Goal: Transaction & Acquisition: Purchase product/service

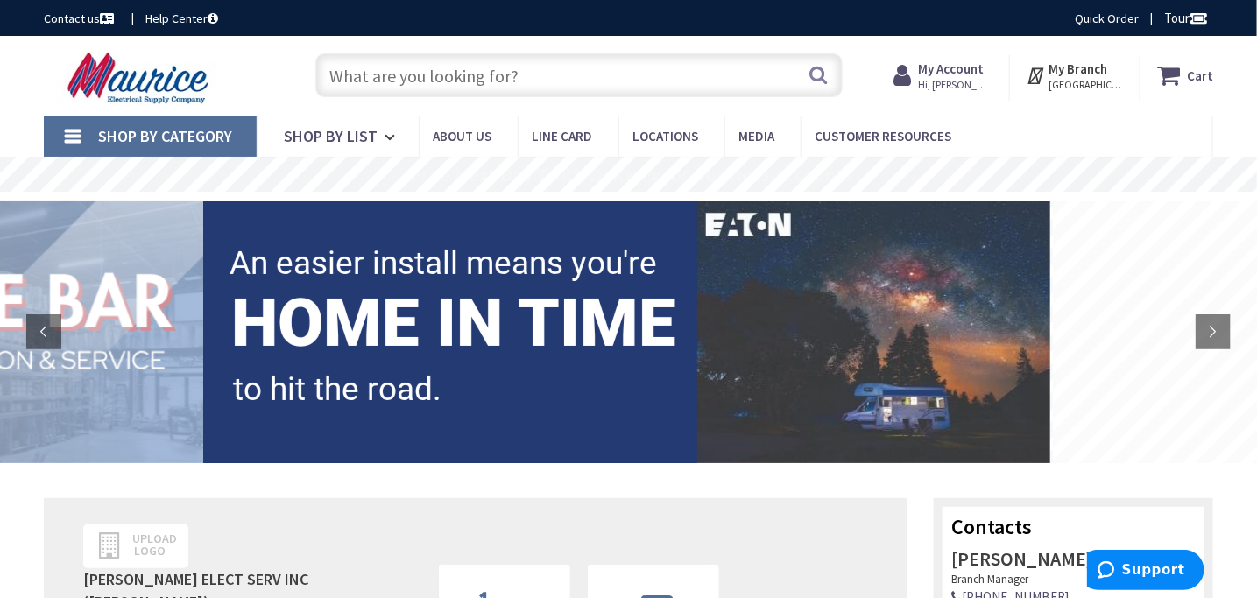
click at [81, 132] on link "Shop By Category" at bounding box center [150, 136] width 213 height 40
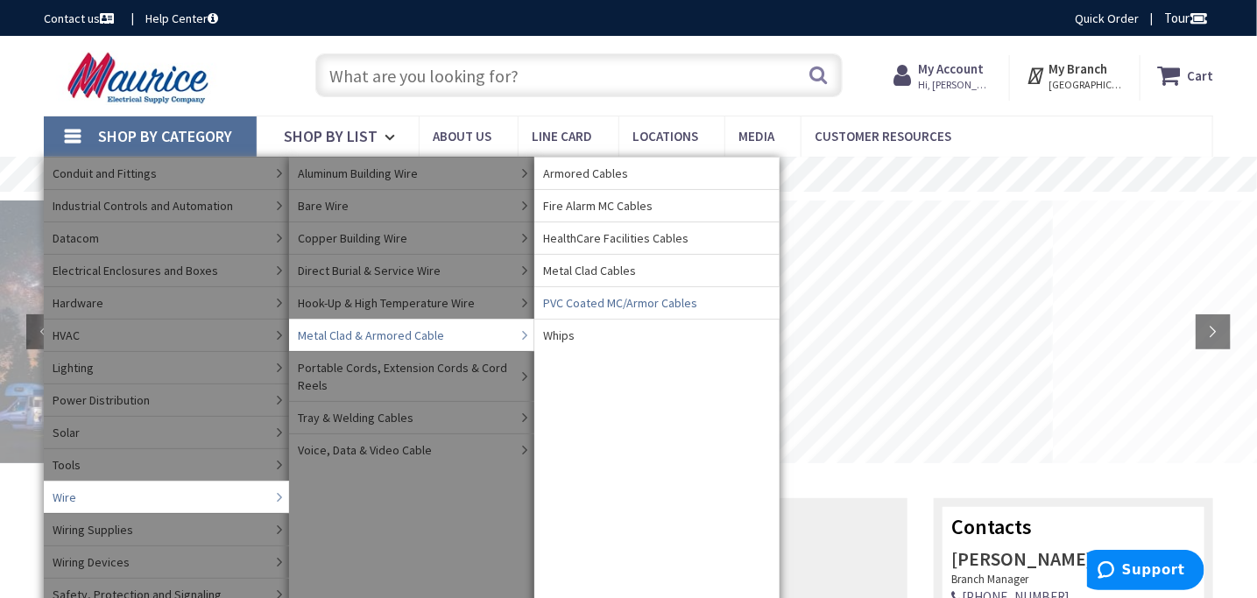
click at [601, 304] on span "PVC Coated MC/Armor Cables" at bounding box center [620, 303] width 154 height 18
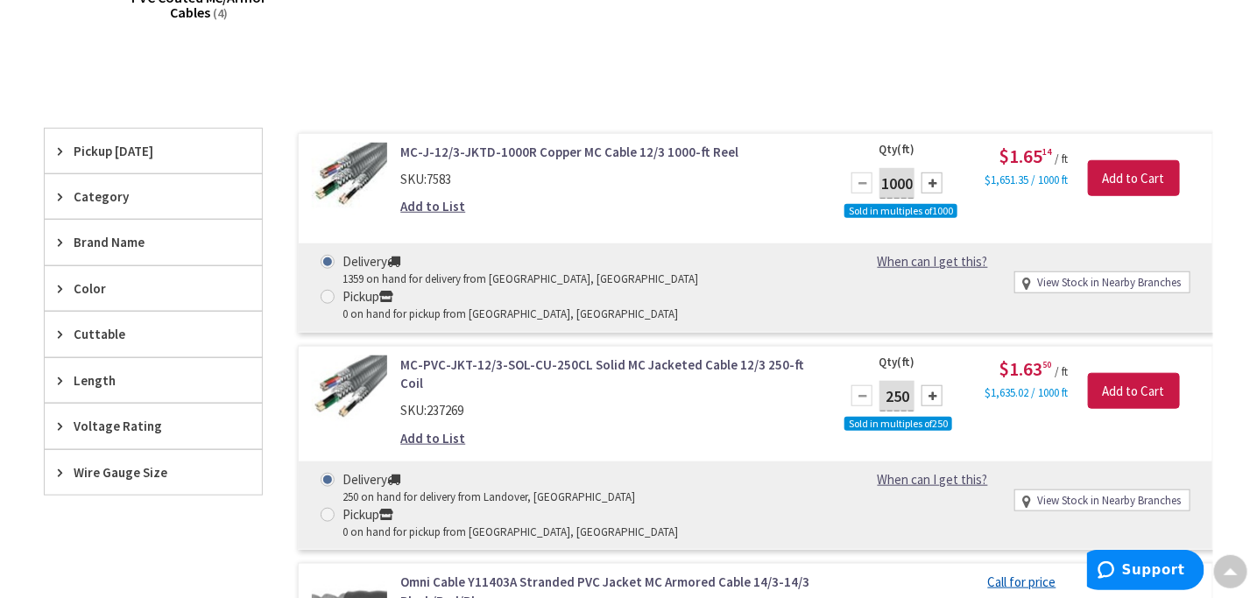
click at [152, 477] on div "Wire Gauge Size" at bounding box center [153, 472] width 217 height 45
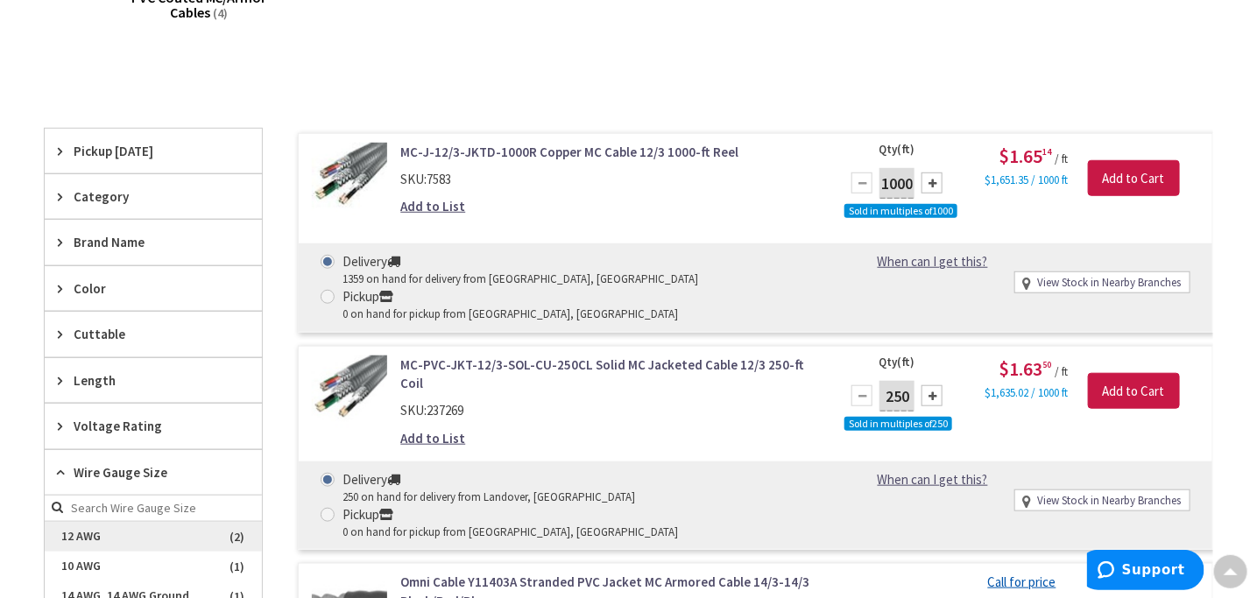
click at [62, 530] on span "12 AWG" at bounding box center [153, 537] width 217 height 30
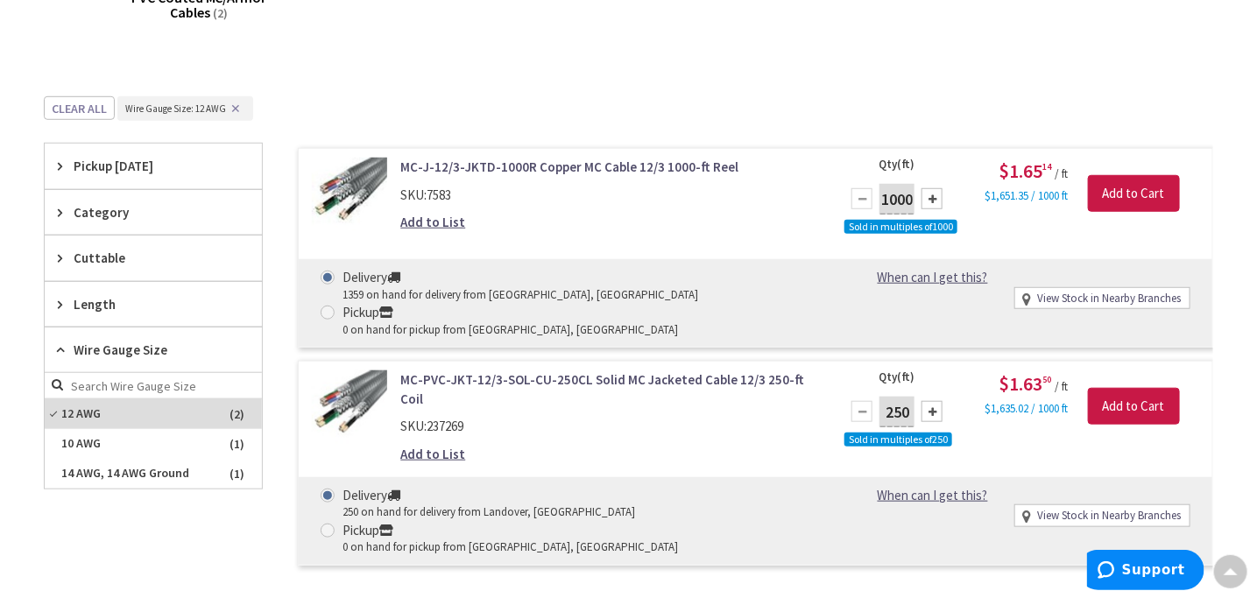
click at [231, 102] on button "✕" at bounding box center [235, 108] width 19 height 12
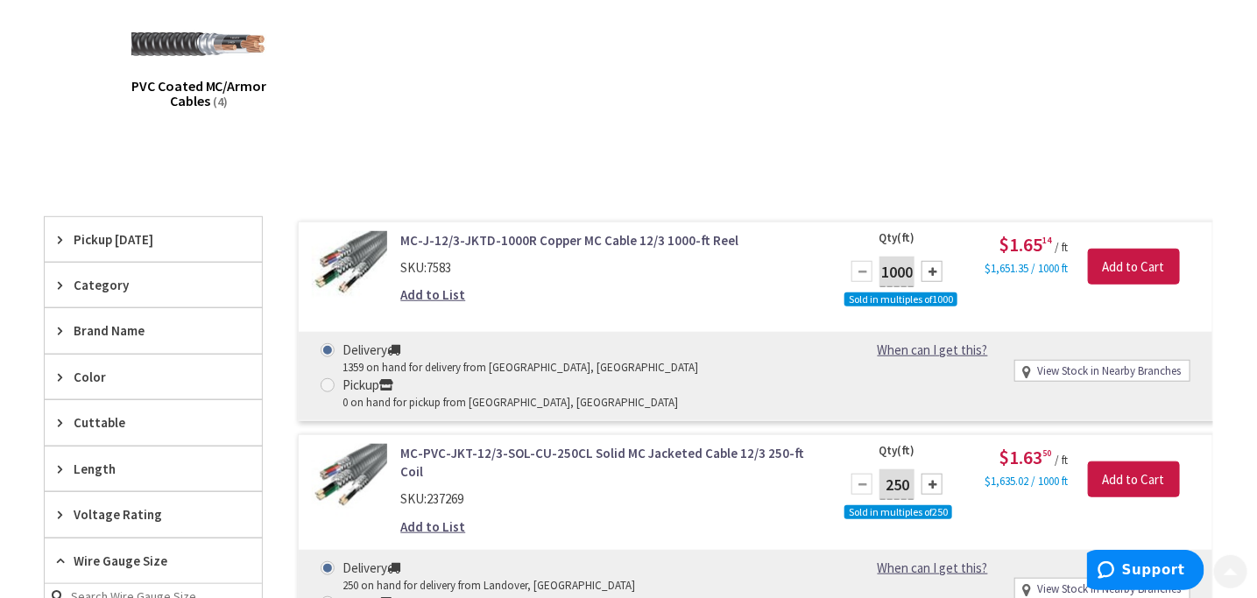
scroll to position [352, 0]
click at [654, 443] on link "MC-PVC-JKT-12/3-SOL-CU-250CL Solid MC Jacketed Cable 12/3 250-ft Coil" at bounding box center [609, 462] width 418 height 38
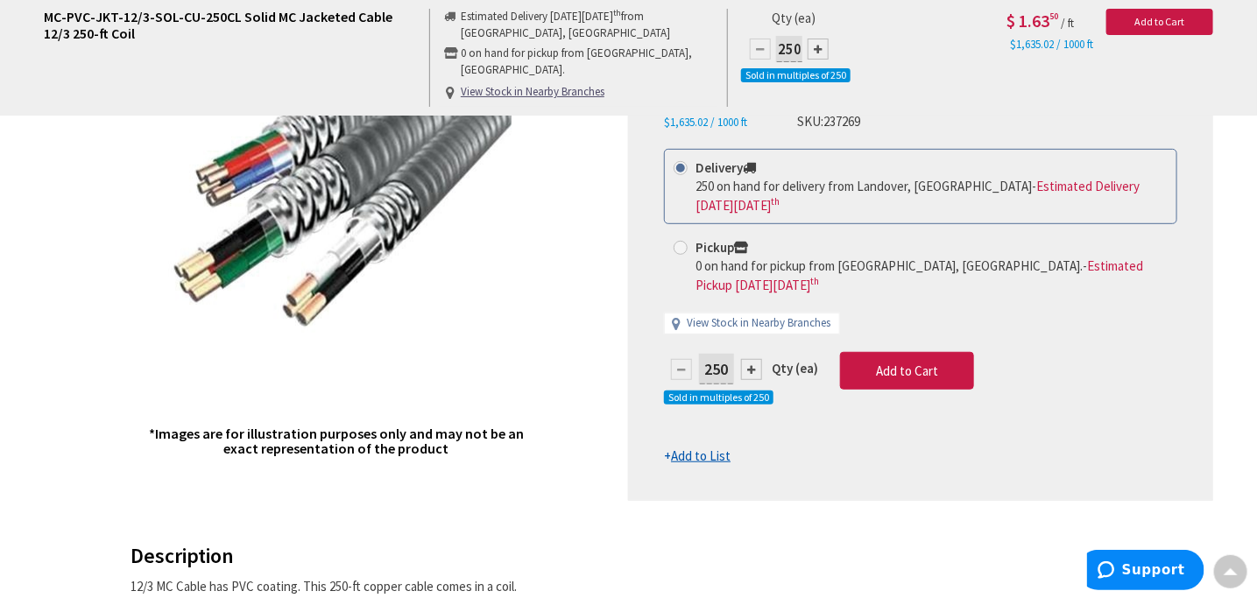
scroll to position [178, 0]
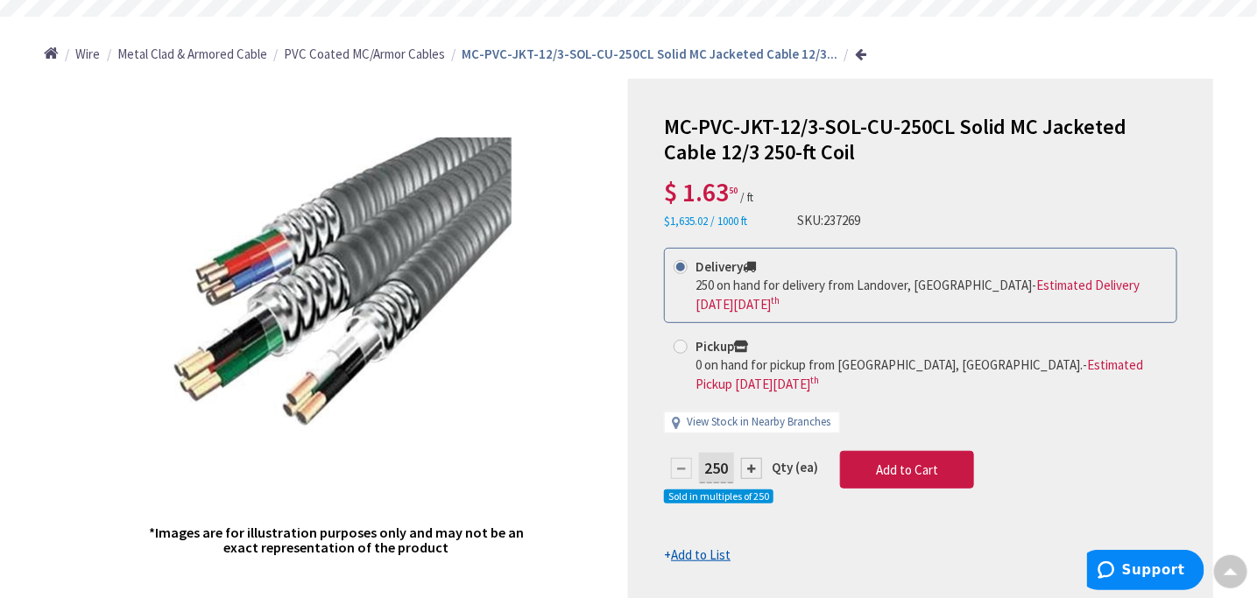
click at [332, 58] on span "PVC Coated MC/Armor Cables" at bounding box center [364, 54] width 161 height 17
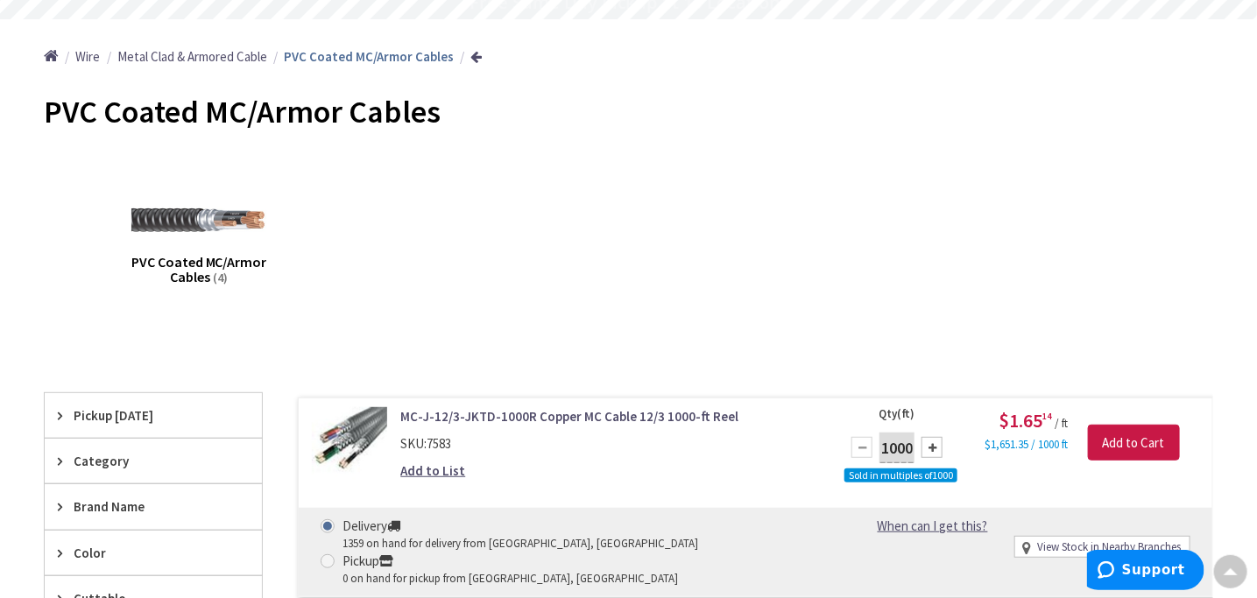
scroll to position [177, 0]
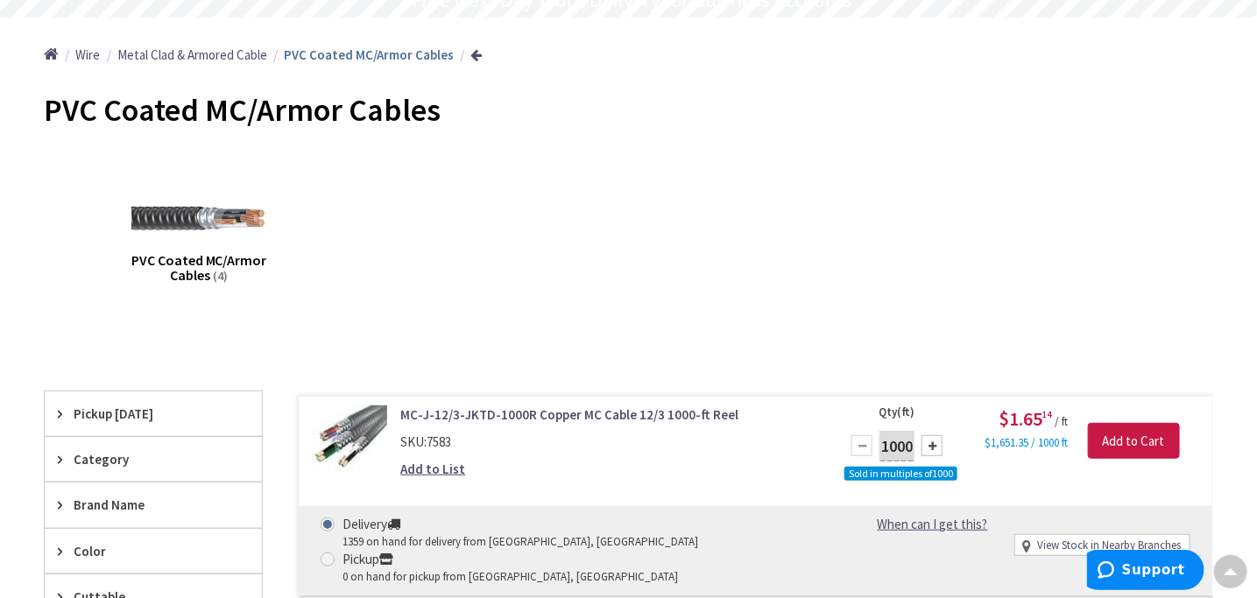
click at [218, 56] on span "Metal Clad & Armored Cable" at bounding box center [192, 54] width 150 height 17
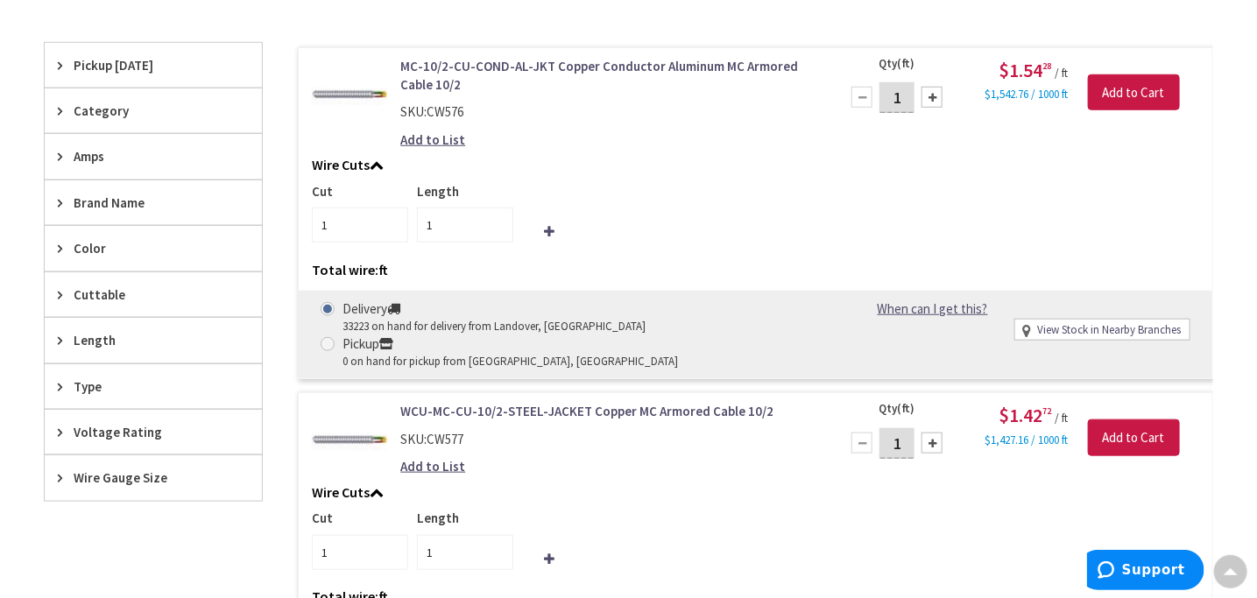
click at [106, 473] on span "Wire Gauge Size" at bounding box center [145, 478] width 143 height 18
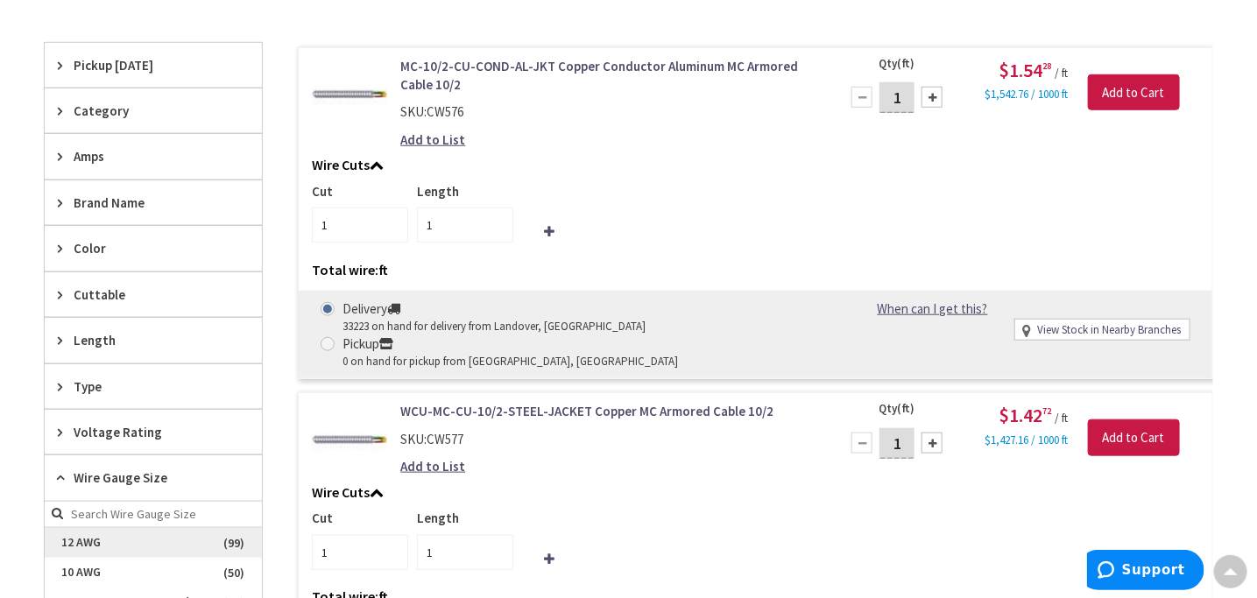
click at [99, 538] on span "12 AWG" at bounding box center [153, 543] width 217 height 30
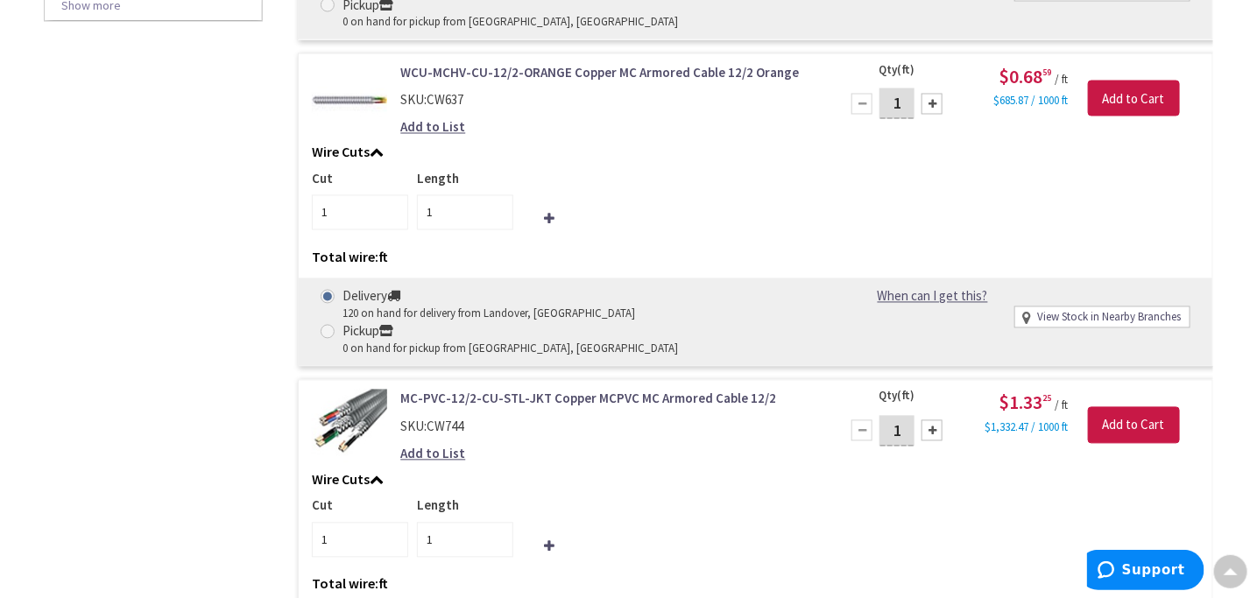
scroll to position [1314, 0]
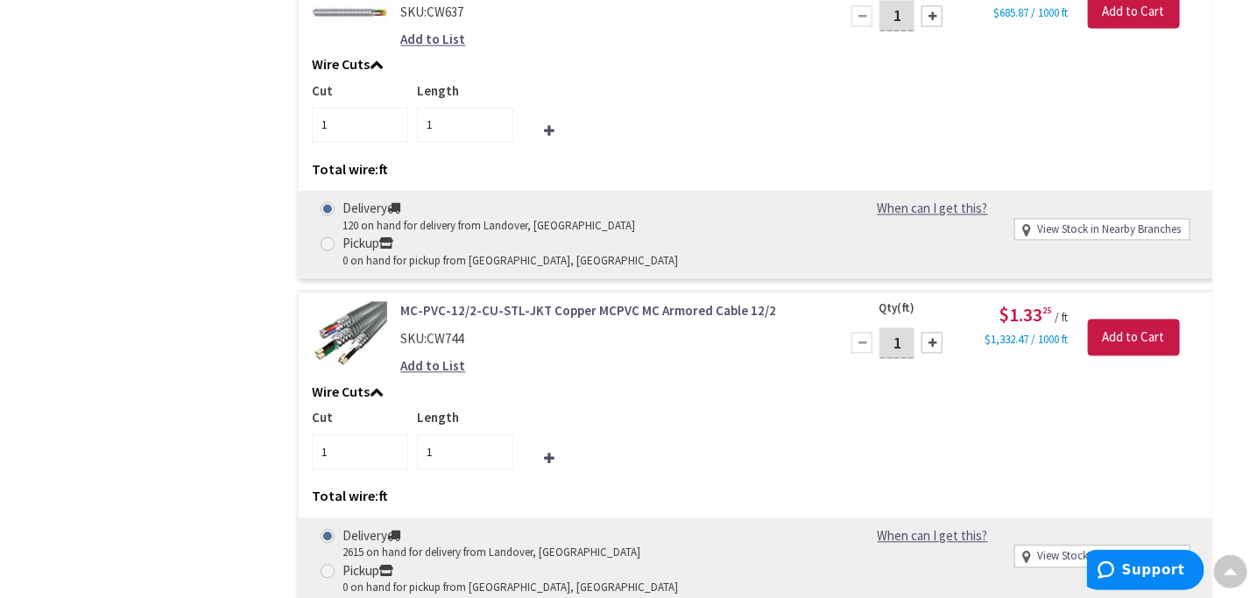
click at [690, 302] on link "MC-PVC-12/2-CU-STL-JKT Copper MCPVC MC Armored Cable 12/2" at bounding box center [609, 311] width 418 height 18
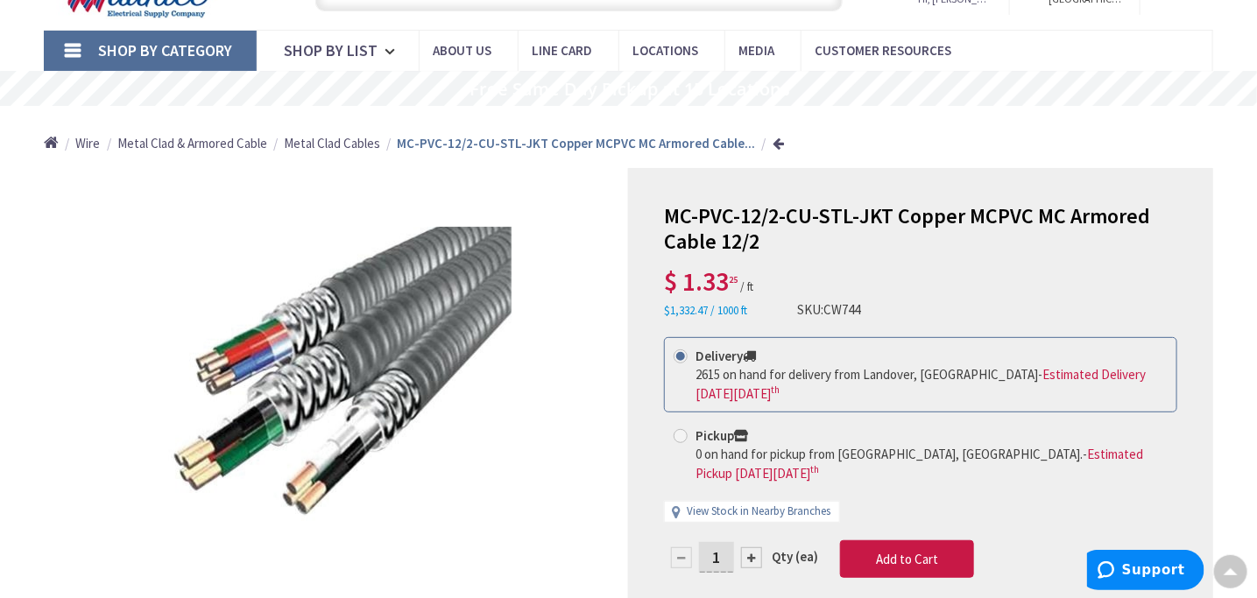
scroll to position [88, 0]
